Goal: Transaction & Acquisition: Purchase product/service

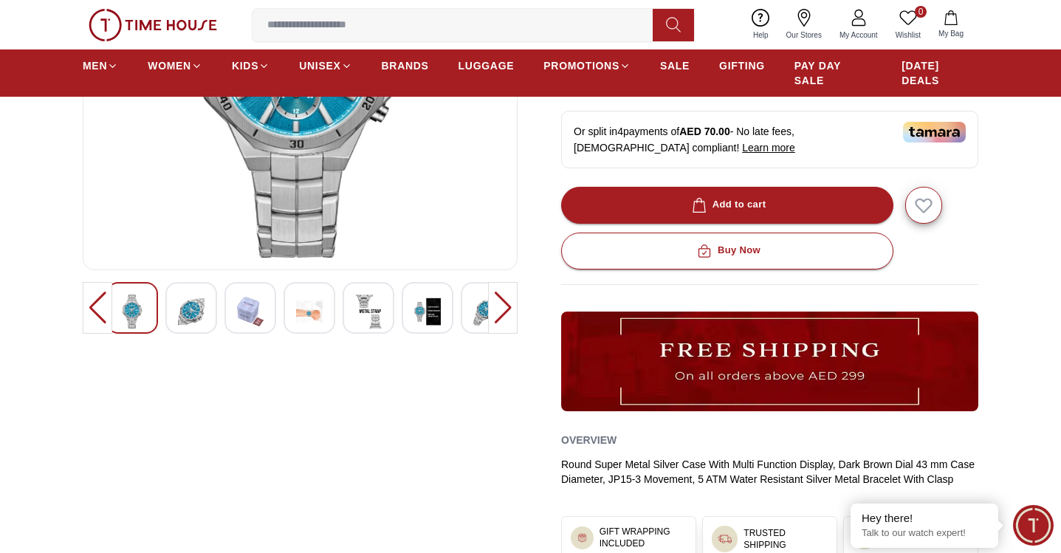
scroll to position [288, 0]
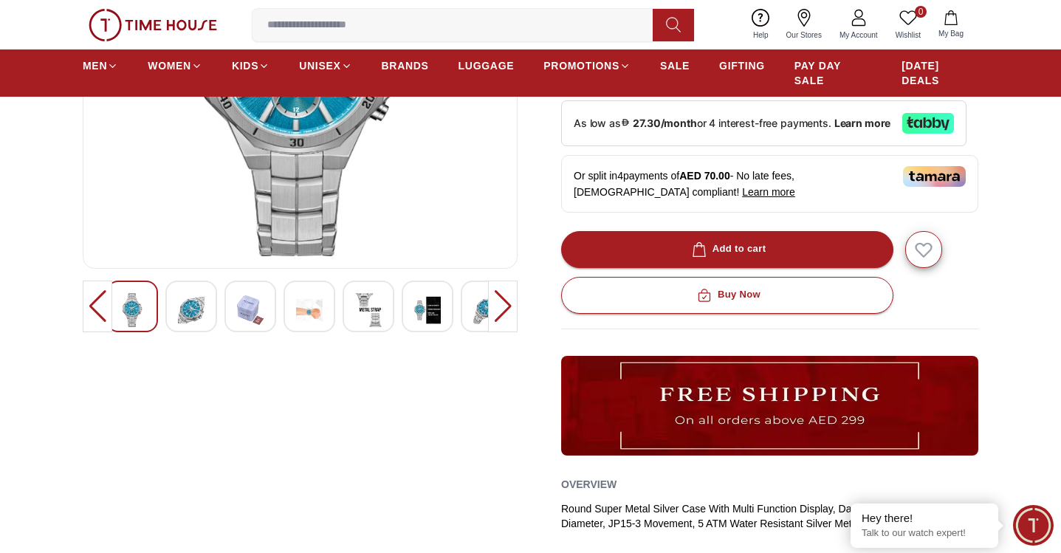
click at [196, 322] on img at bounding box center [191, 310] width 27 height 34
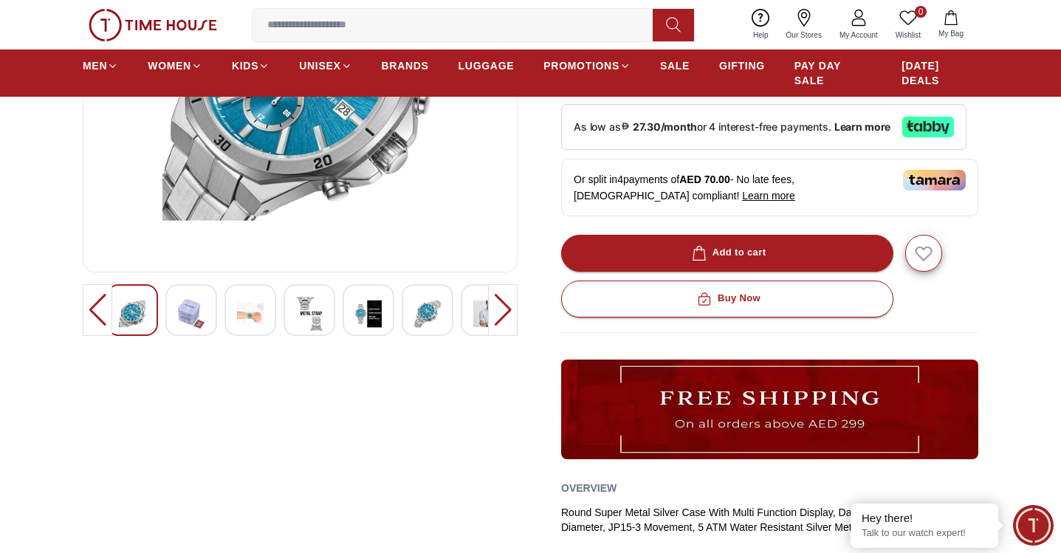
scroll to position [170, 0]
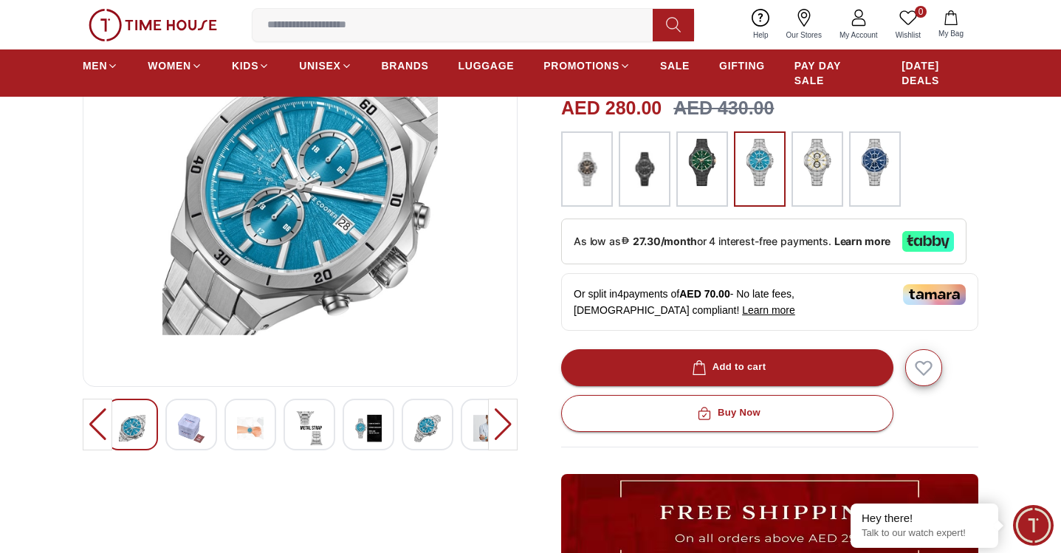
click at [92, 426] on div at bounding box center [98, 425] width 30 height 52
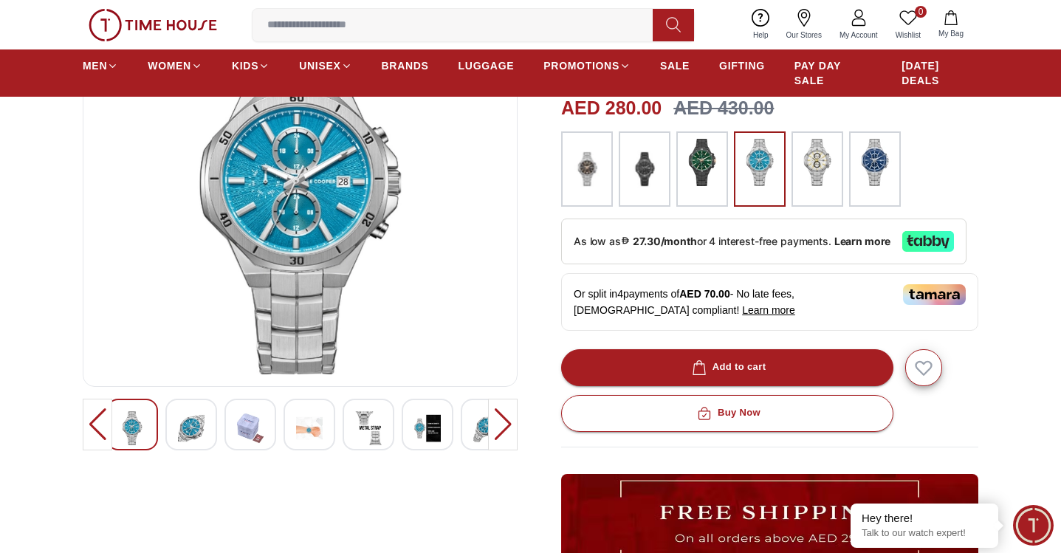
click at [129, 433] on img at bounding box center [132, 428] width 27 height 34
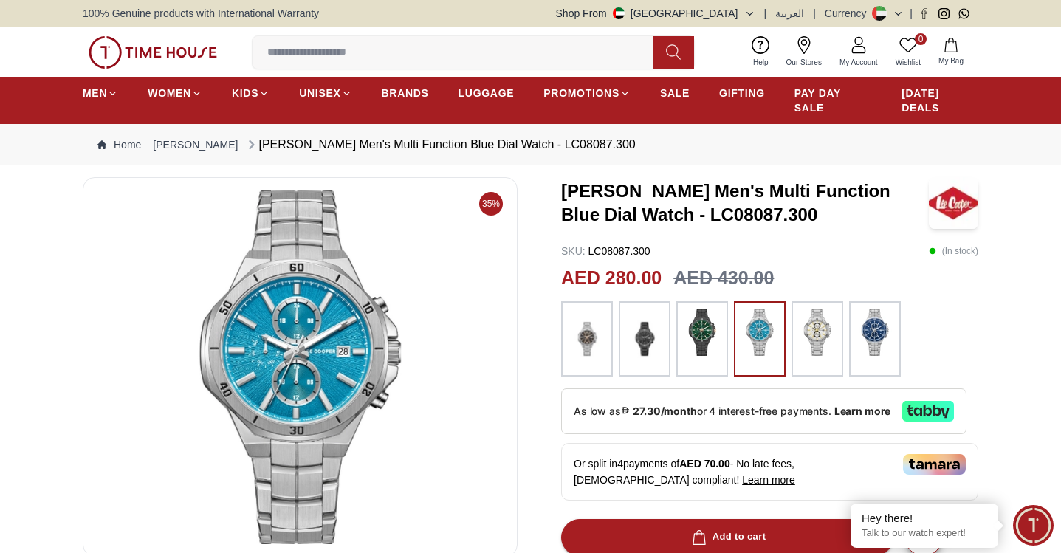
scroll to position [3, 0]
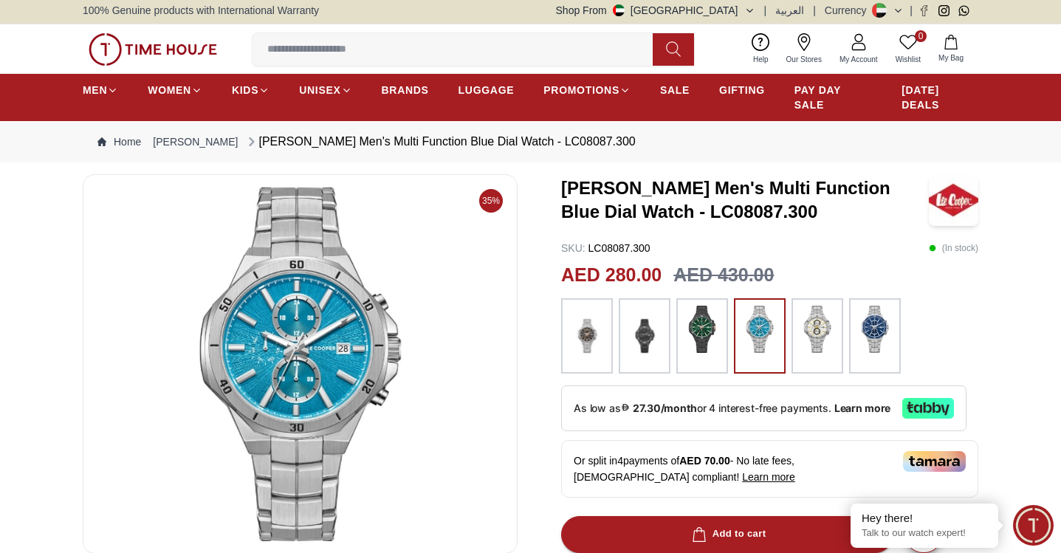
click at [885, 346] on img at bounding box center [875, 329] width 37 height 47
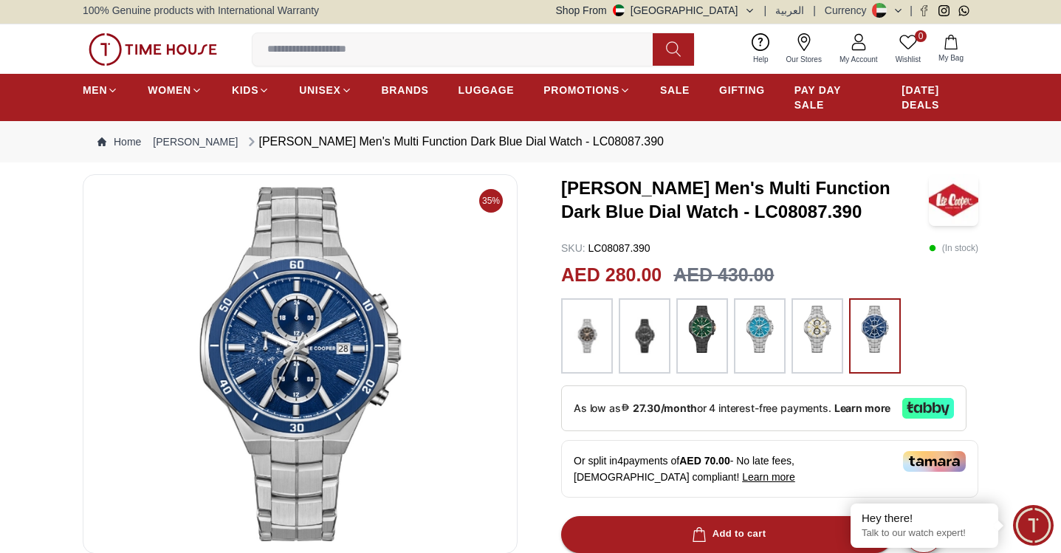
click at [176, 53] on img at bounding box center [153, 49] width 129 height 32
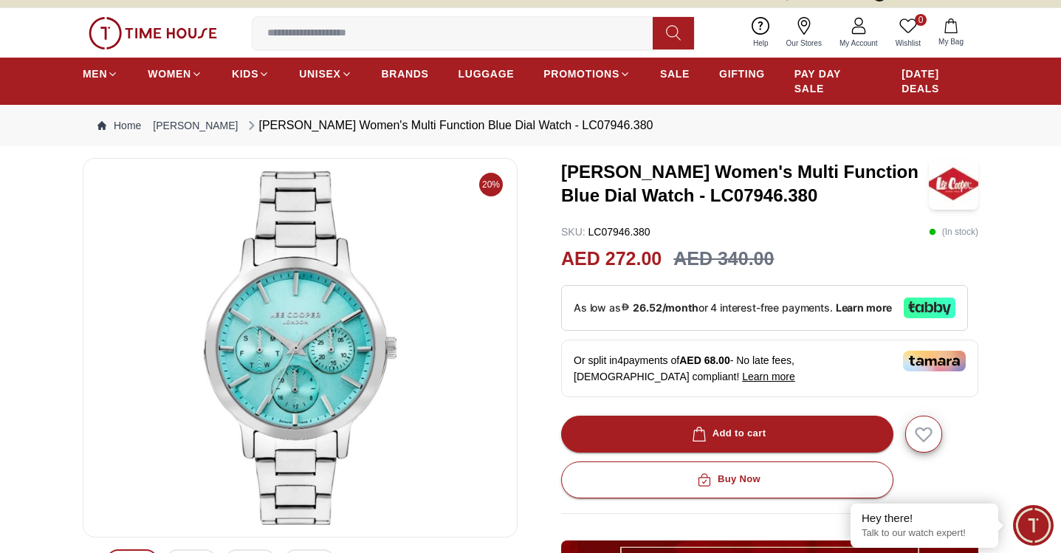
scroll to position [28, 0]
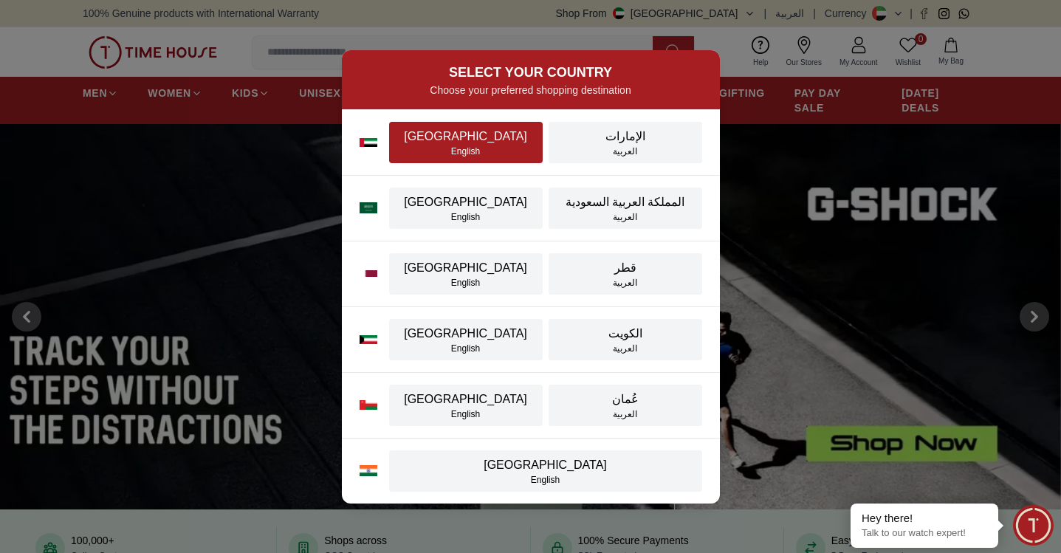
click at [476, 148] on div "English" at bounding box center [466, 151] width 136 height 12
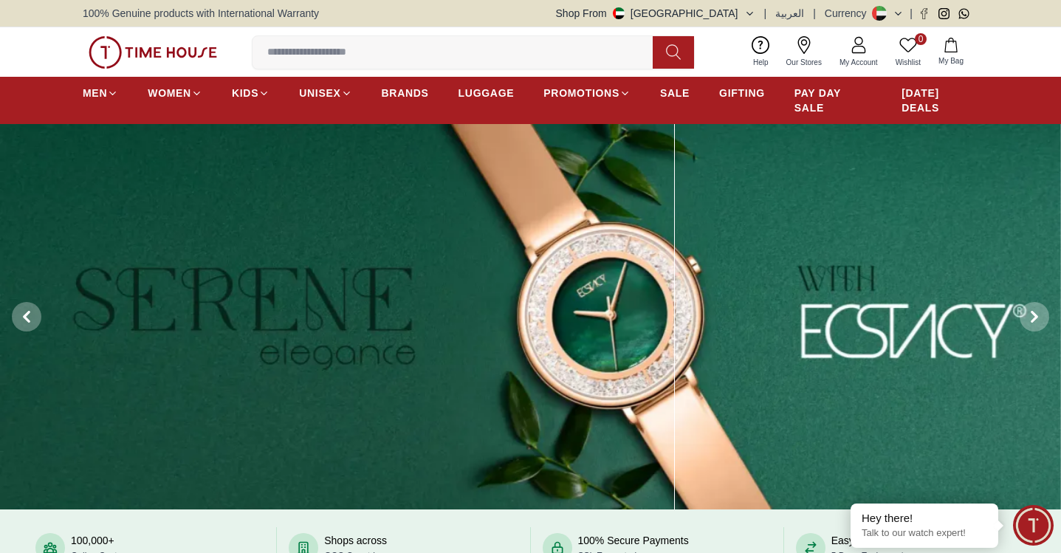
click at [345, 46] on input at bounding box center [459, 53] width 412 height 30
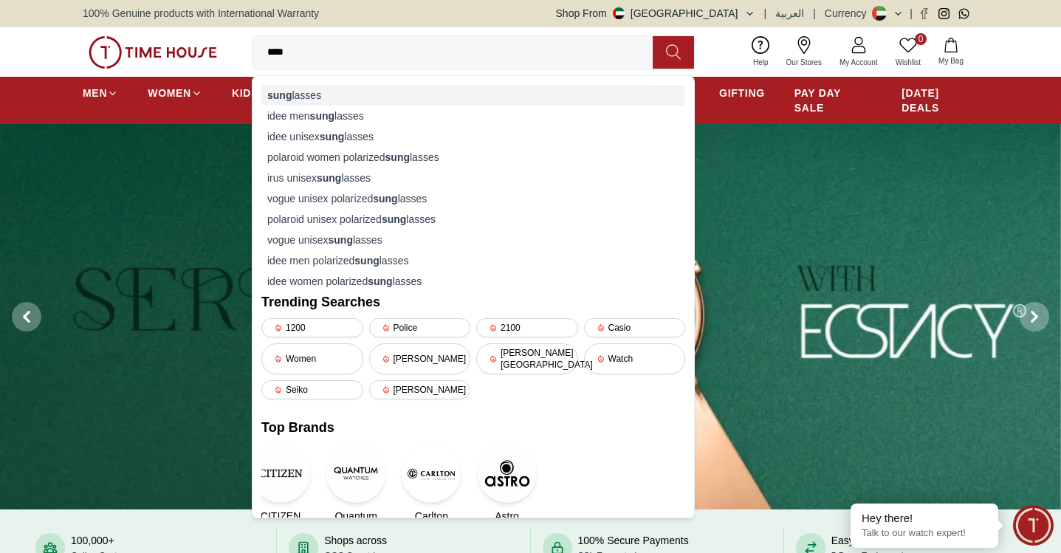
type input "****"
click at [319, 89] on div "sung lasses" at bounding box center [473, 95] width 424 height 21
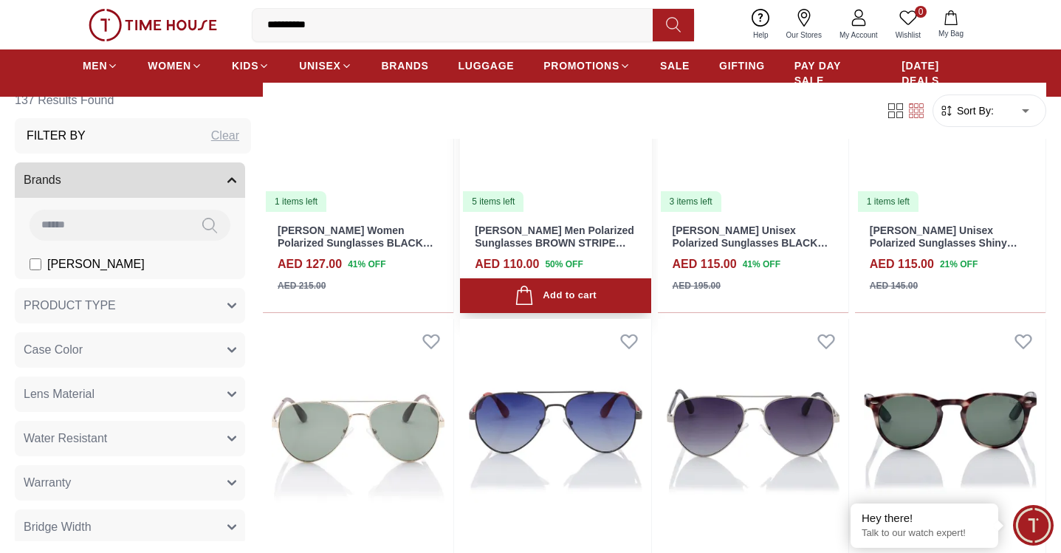
scroll to position [3760, 0]
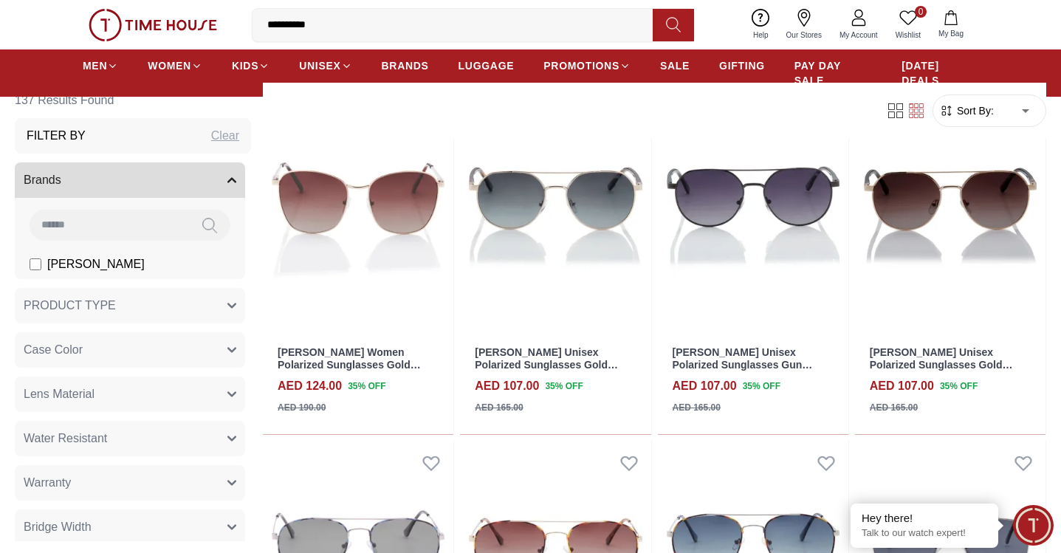
scroll to position [6892, 0]
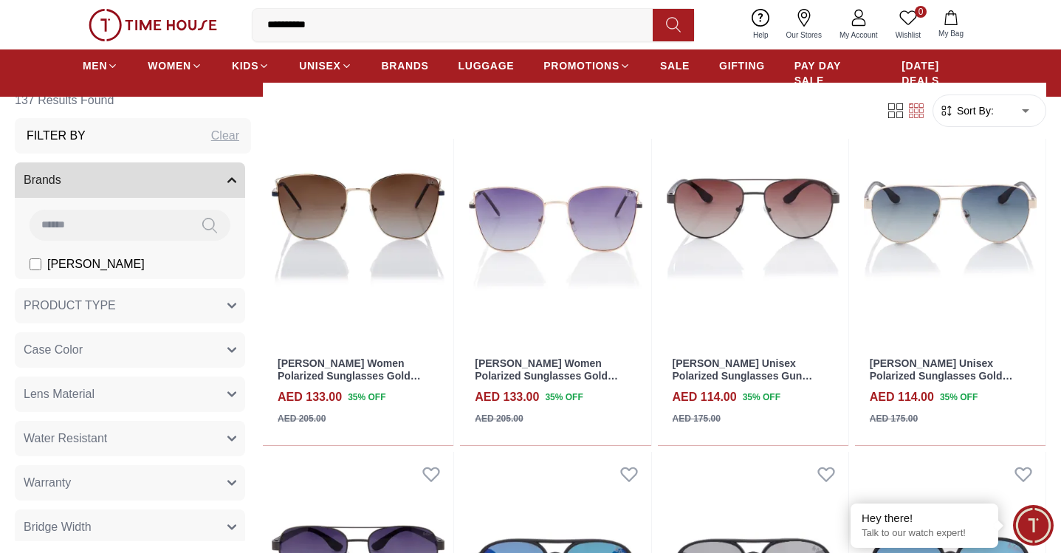
scroll to position [7357, 0]
